Goal: Task Accomplishment & Management: Manage account settings

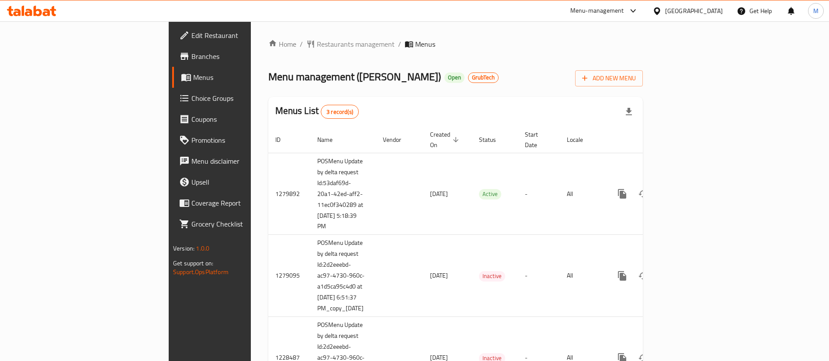
click at [191, 59] on span "Branches" at bounding box center [245, 56] width 109 height 10
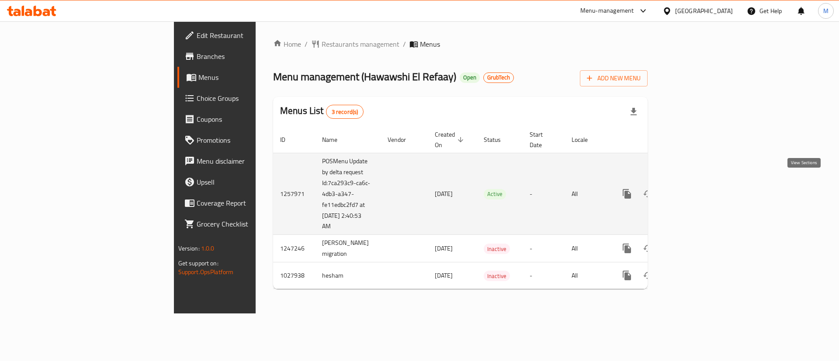
click at [695, 189] on icon "enhanced table" at bounding box center [690, 194] width 10 height 10
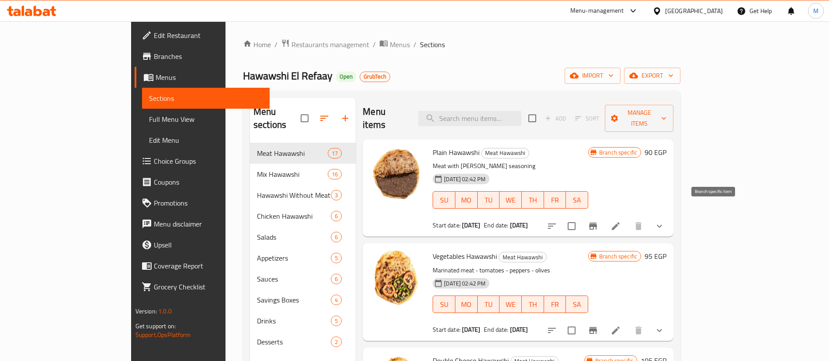
click at [598, 221] on icon "Branch-specific-item" at bounding box center [593, 226] width 10 height 10
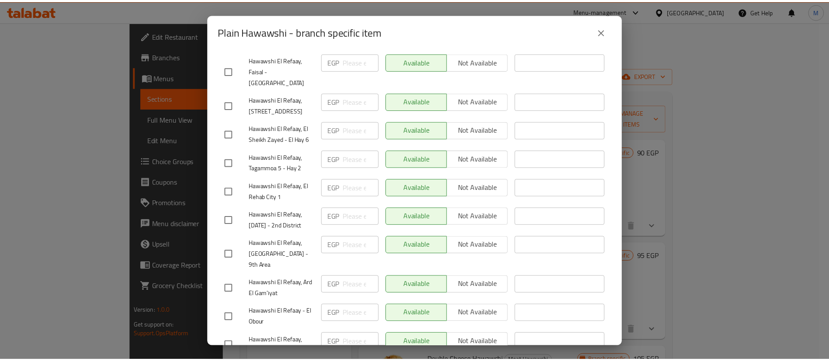
scroll to position [348, 0]
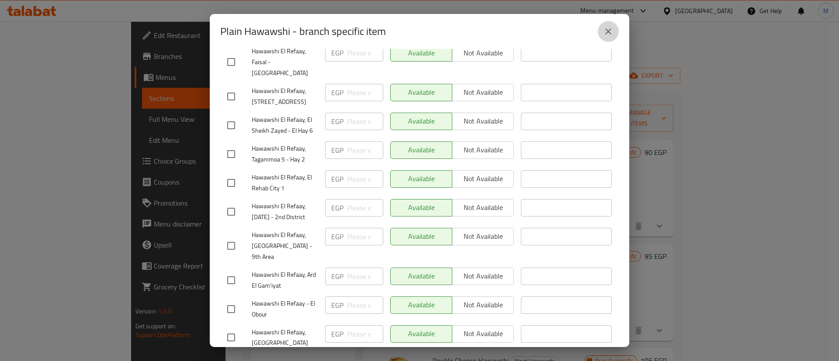
click at [615, 35] on button "close" at bounding box center [608, 31] width 21 height 21
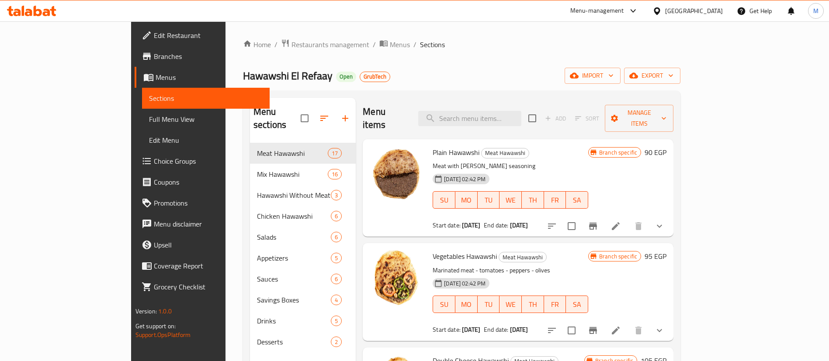
click at [564, 78] on div "Hawawshi El Refaay Open GrubTech import export" at bounding box center [461, 76] width 437 height 16
click at [598, 221] on icon "Branch-specific-item" at bounding box center [593, 226] width 10 height 10
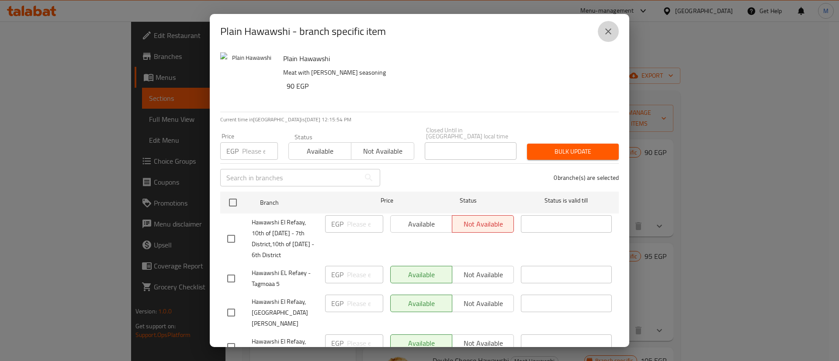
click at [610, 31] on icon "close" at bounding box center [608, 31] width 10 height 10
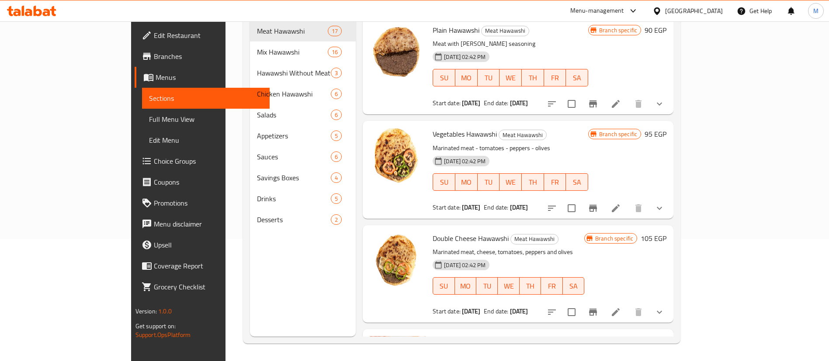
scroll to position [0, 0]
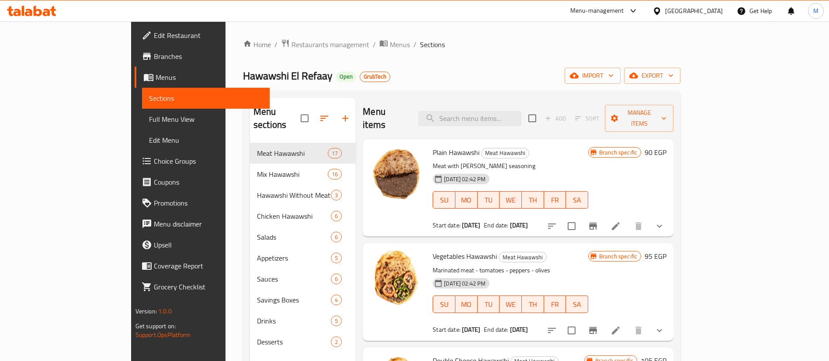
click at [432, 118] on div "Menu items Add Sort Manage items" at bounding box center [518, 119] width 311 height 42
click at [369, 110] on h2 "Menu items" at bounding box center [385, 118] width 45 height 26
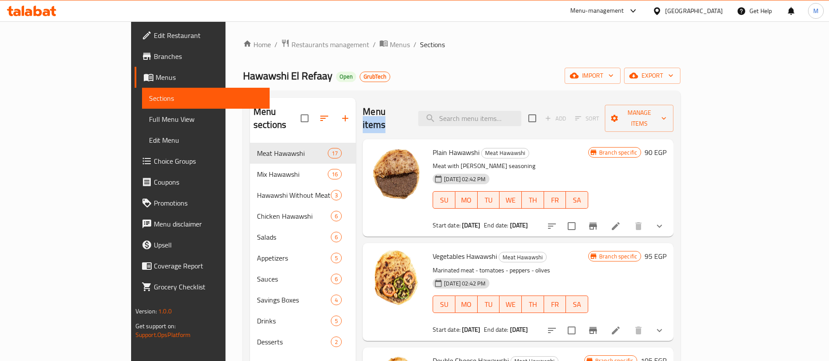
click at [369, 110] on h2 "Menu items" at bounding box center [385, 118] width 45 height 26
click at [433, 146] on span "Plain Hawawshi" at bounding box center [456, 152] width 47 height 13
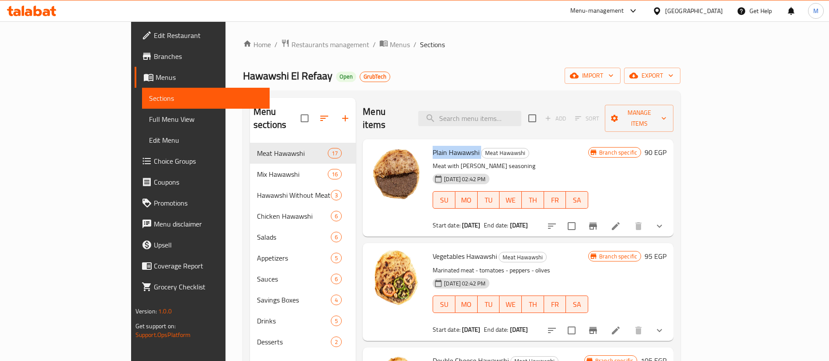
click at [433, 146] on span "Plain Hawawshi" at bounding box center [456, 152] width 47 height 13
click at [482, 148] on span "Meat Hawawshi" at bounding box center [505, 153] width 47 height 10
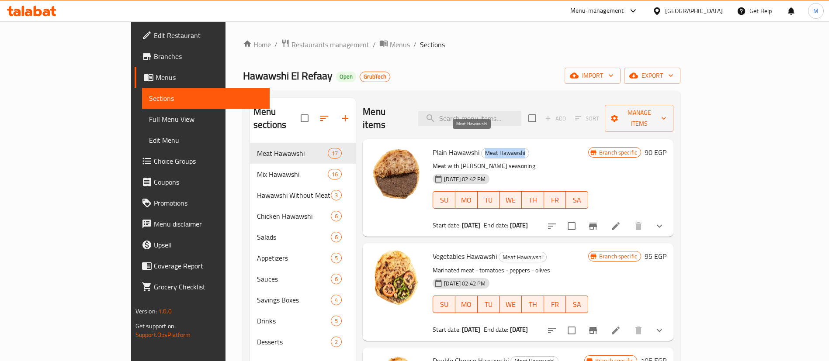
click at [482, 148] on span "Meat Hawawshi" at bounding box center [505, 153] width 47 height 10
click at [377, 111] on div "Menu items Add Sort Manage items" at bounding box center [518, 119] width 311 height 42
click at [154, 55] on span "Branches" at bounding box center [208, 56] width 109 height 10
